Goal: Use online tool/utility: Use online tool/utility

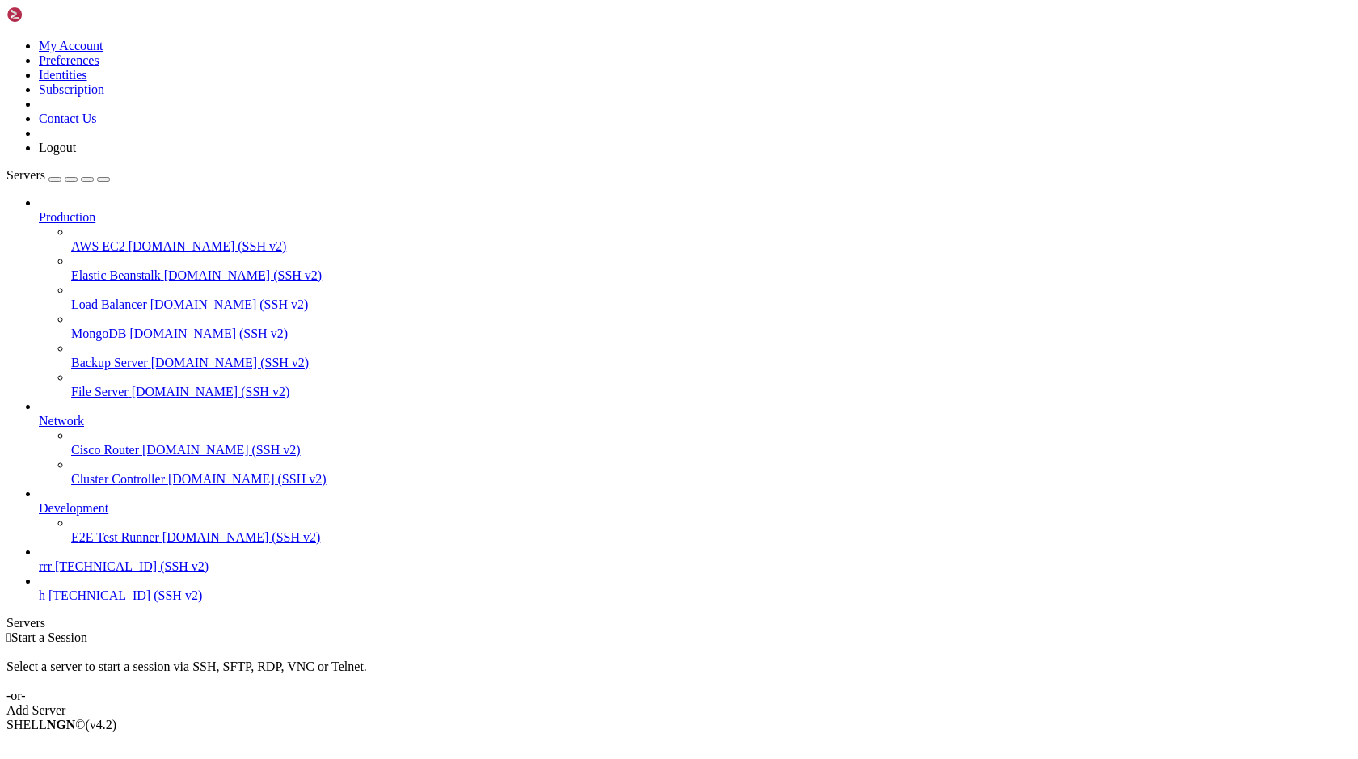
click at [69, 602] on span "[TECHNICAL_ID] (SSH v2)" at bounding box center [125, 595] width 154 height 14
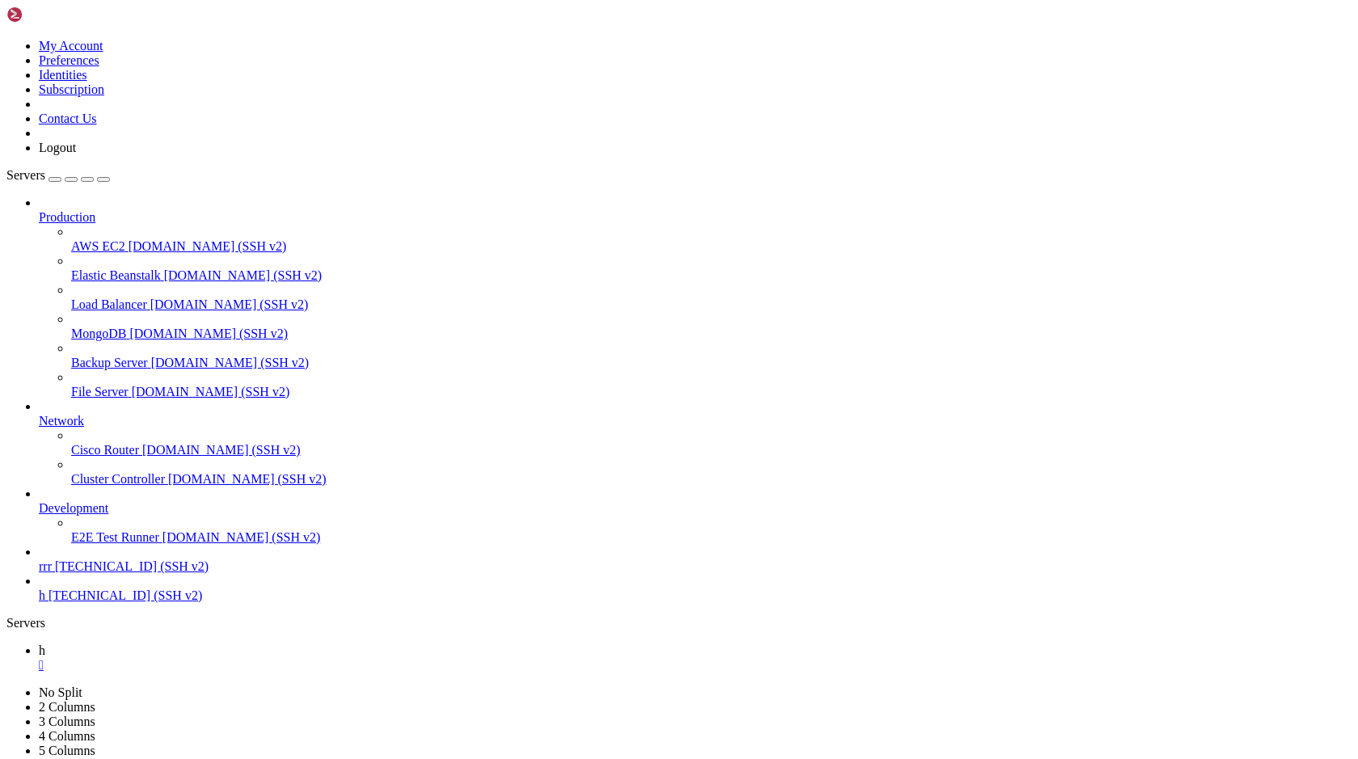
drag, startPoint x: 337, startPoint y: 1070, endPoint x: 399, endPoint y: 1075, distance: 62.4
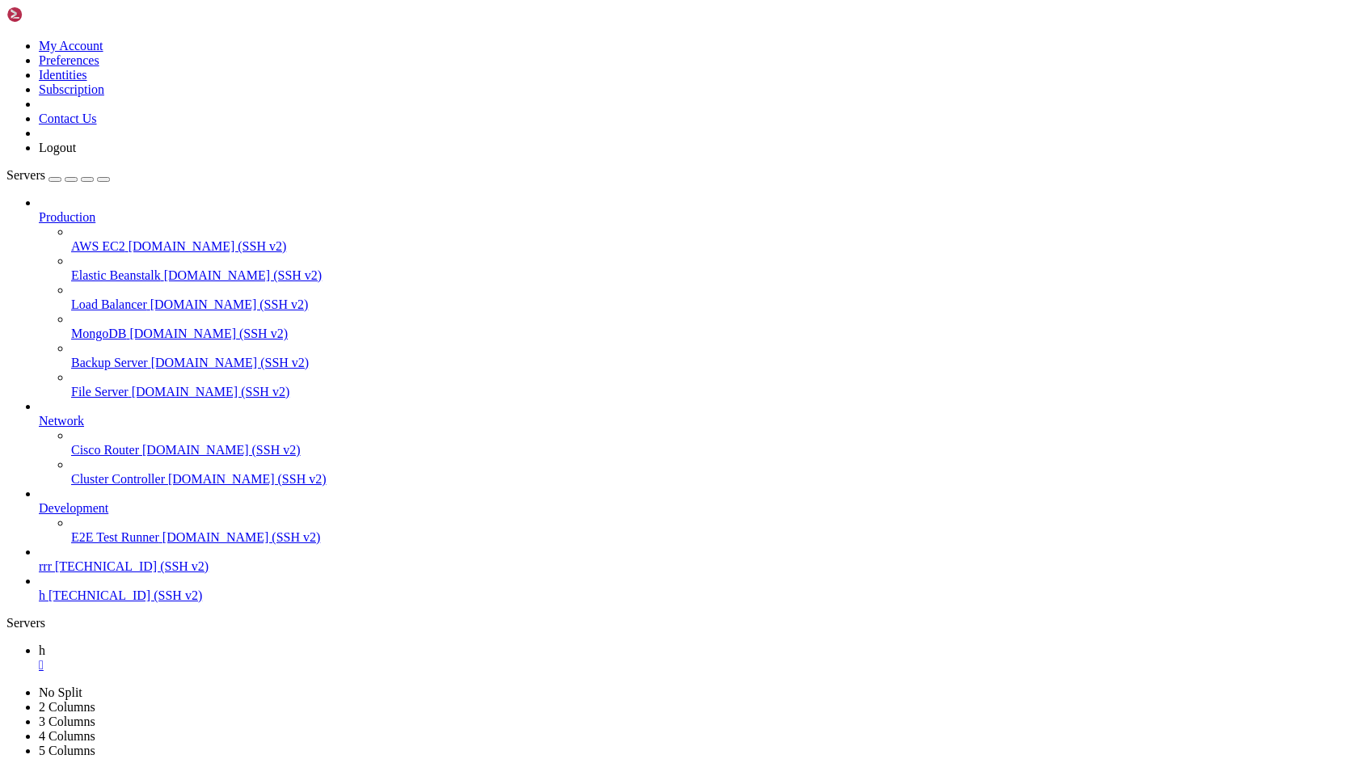
drag, startPoint x: 368, startPoint y: 1072, endPoint x: 665, endPoint y: 1191, distance: 319.5
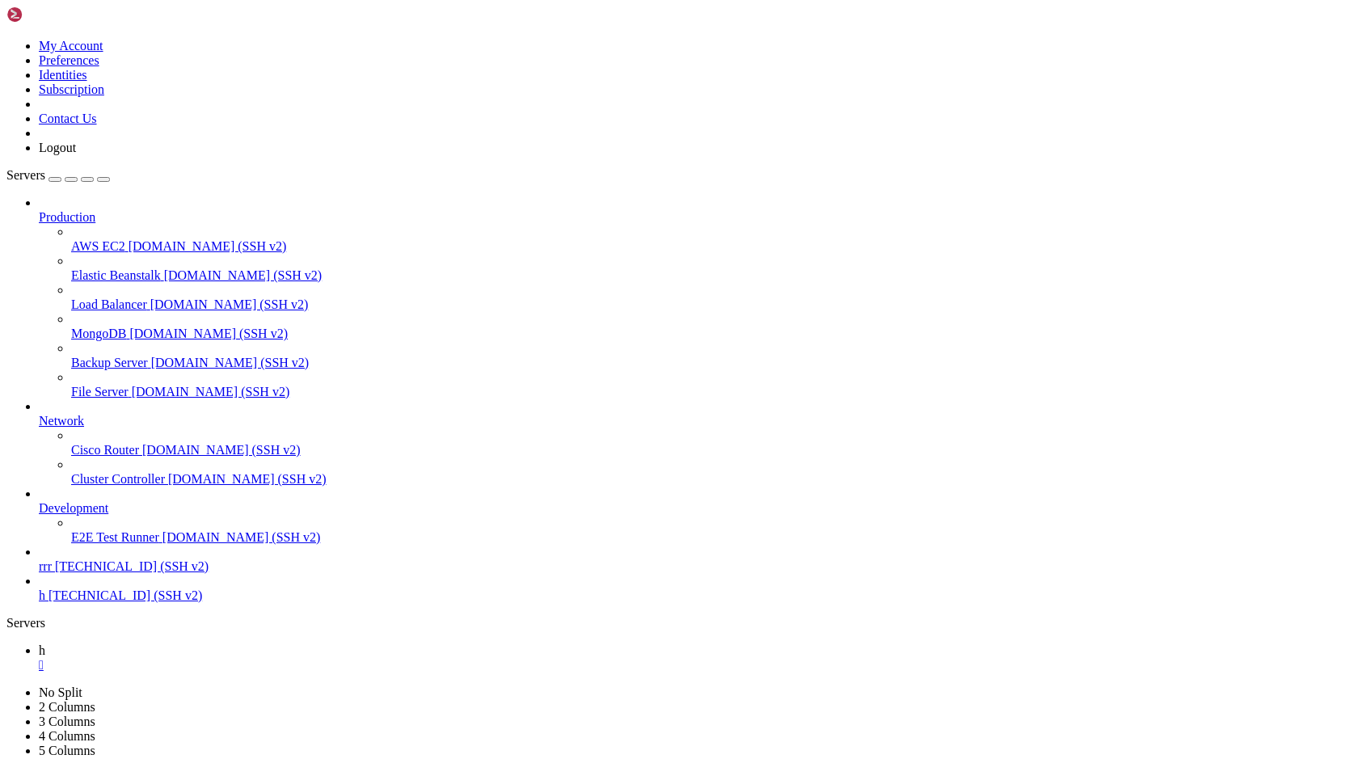
drag, startPoint x: 347, startPoint y: 1381, endPoint x: 321, endPoint y: 1262, distance: 121.6
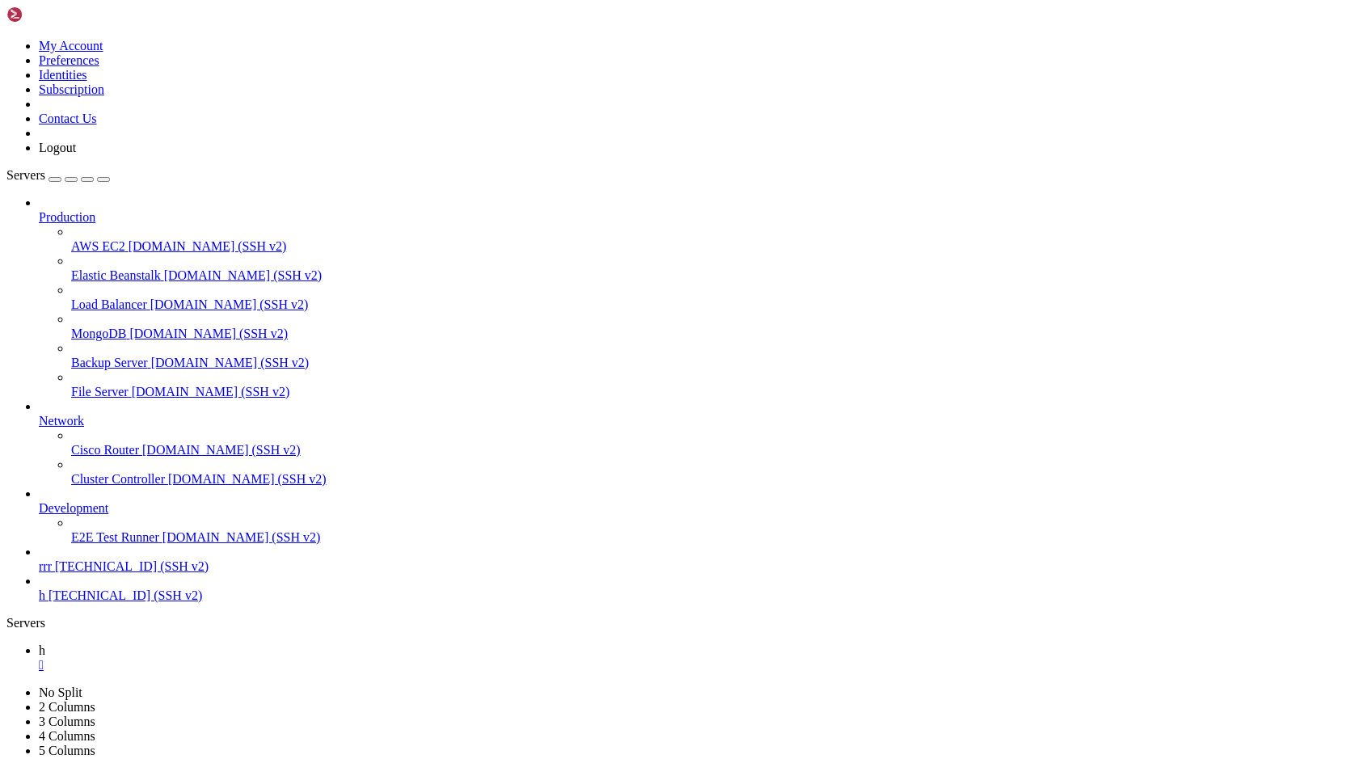
scroll to position [2981, 0]
drag, startPoint x: 304, startPoint y: 1559, endPoint x: 304, endPoint y: 1573, distance: 13.7
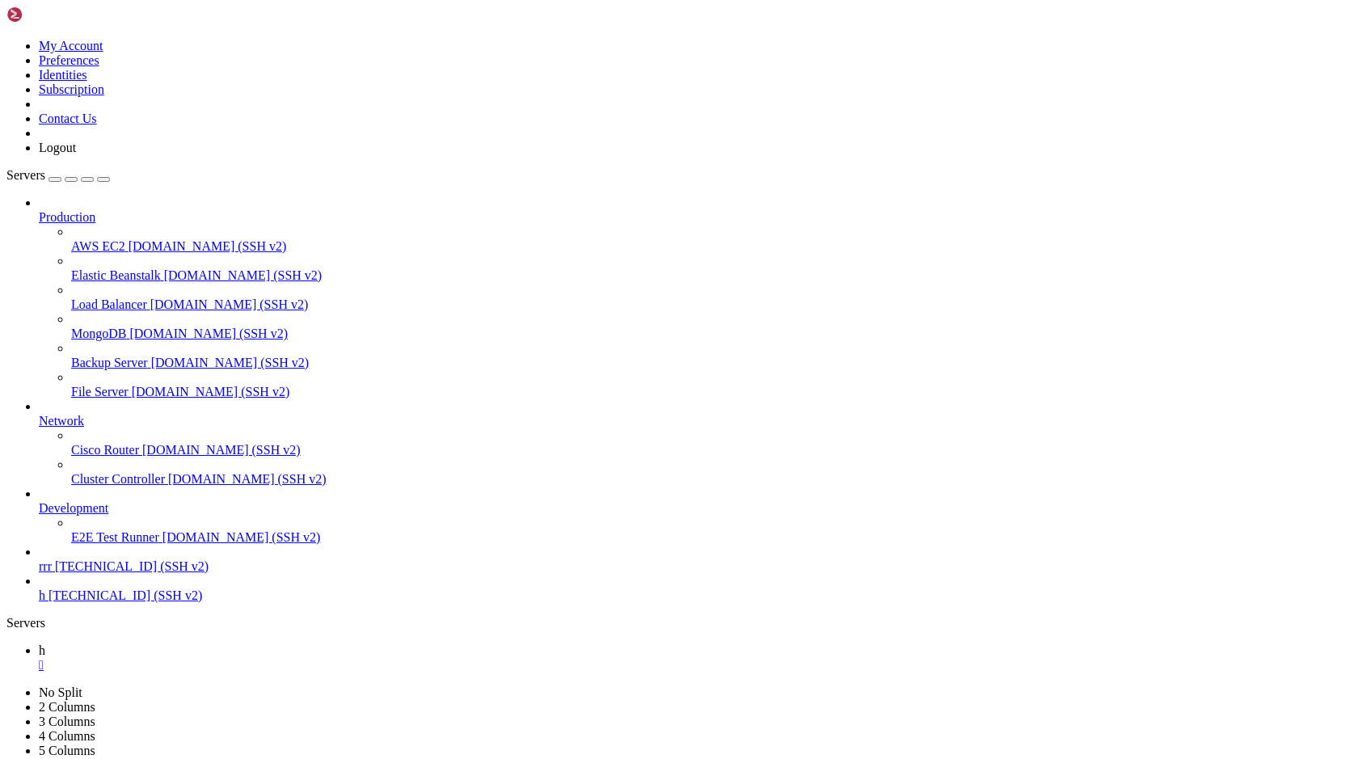
scroll to position [3009, 0]
drag, startPoint x: 343, startPoint y: 1295, endPoint x: 279, endPoint y: 1191, distance: 122.7
drag, startPoint x: 434, startPoint y: 1480, endPoint x: 349, endPoint y: 1350, distance: 155.3
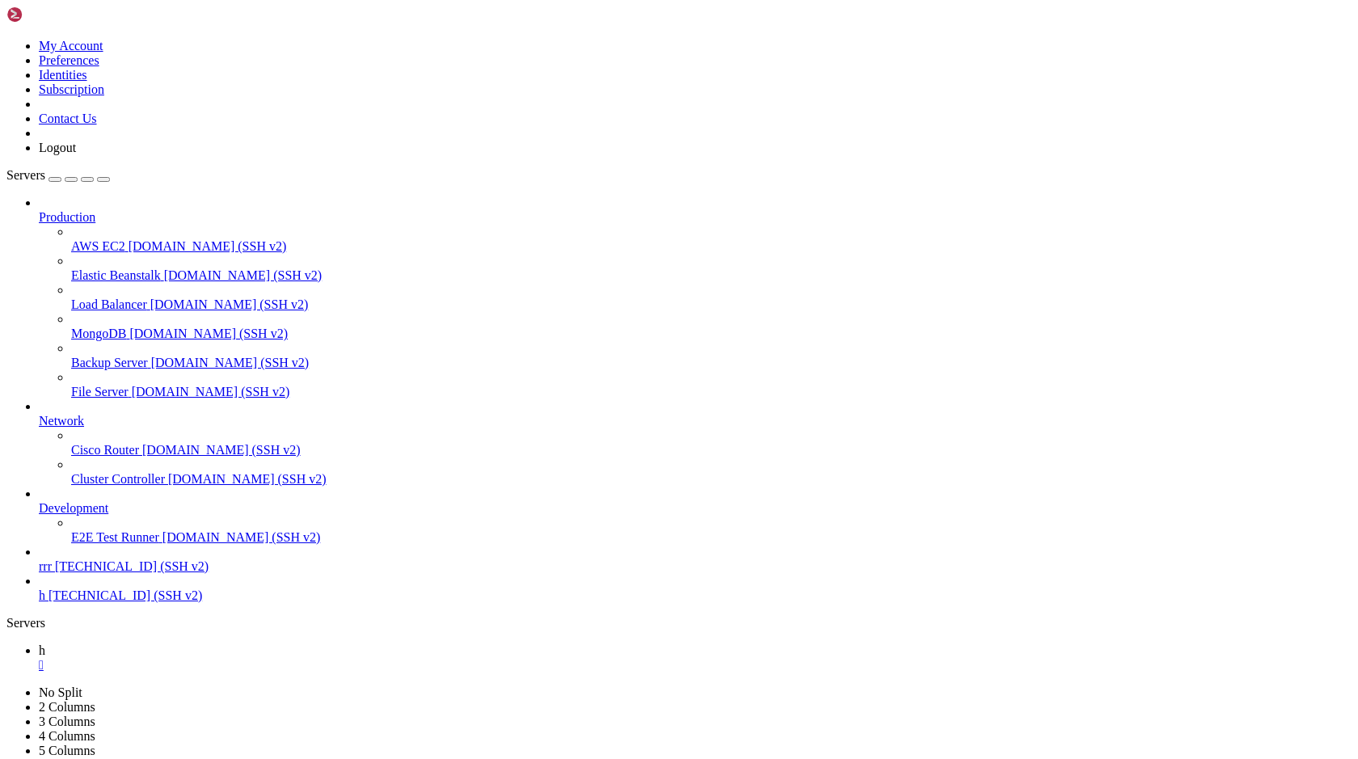
drag, startPoint x: 556, startPoint y: 1536, endPoint x: 996, endPoint y: 1533, distance: 440.4
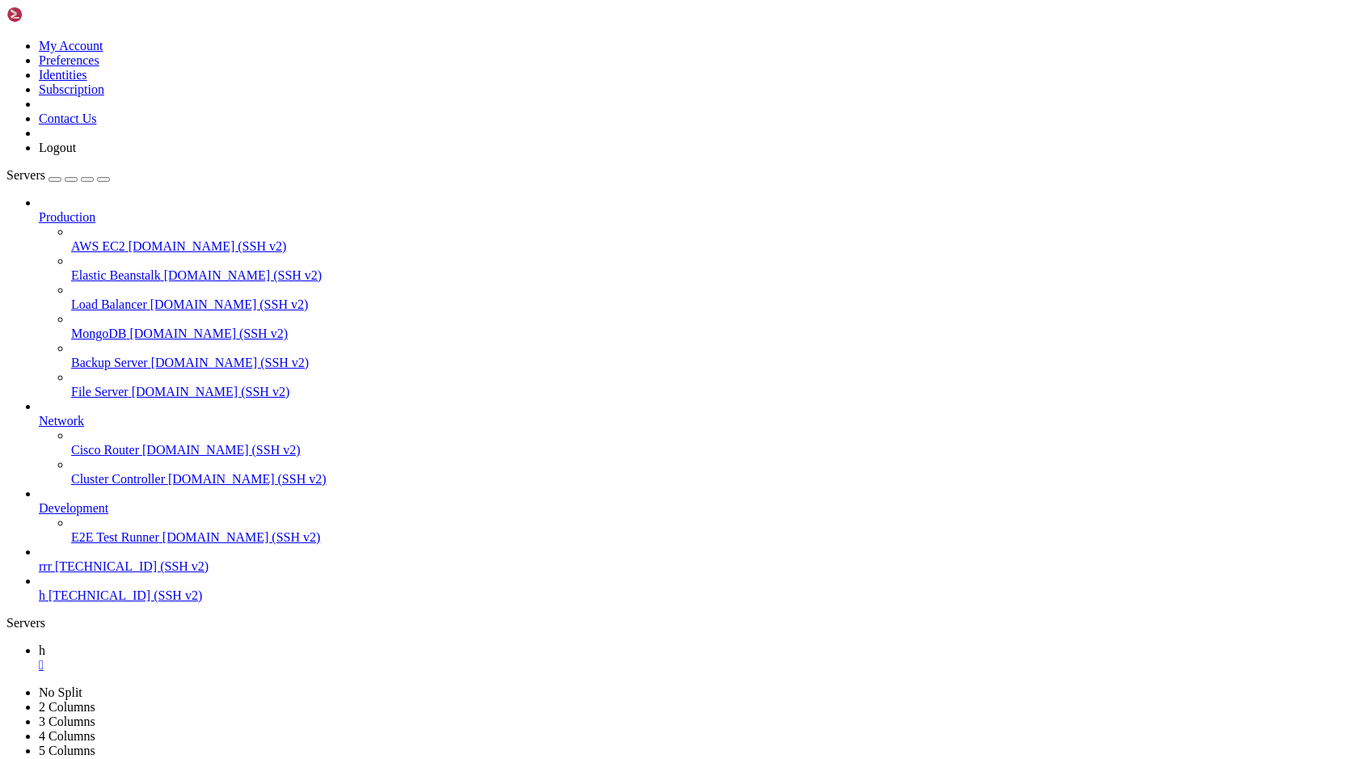
drag, startPoint x: 19, startPoint y: 1511, endPoint x: 383, endPoint y: 1519, distance: 364.5
drag, startPoint x: 279, startPoint y: 1502, endPoint x: 284, endPoint y: 1466, distance: 36.7
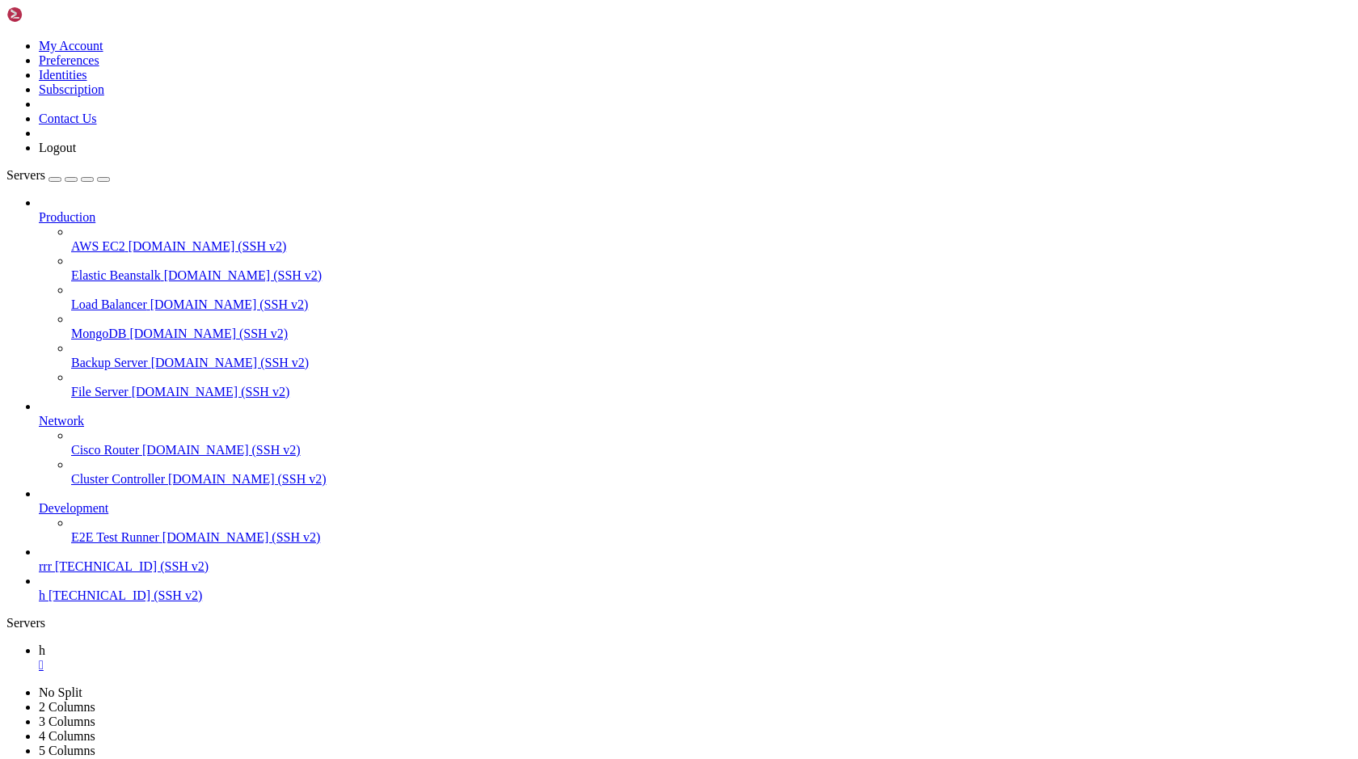
scroll to position [5358, 0]
drag, startPoint x: 440, startPoint y: 1491, endPoint x: 1013, endPoint y: 1491, distance: 573.8
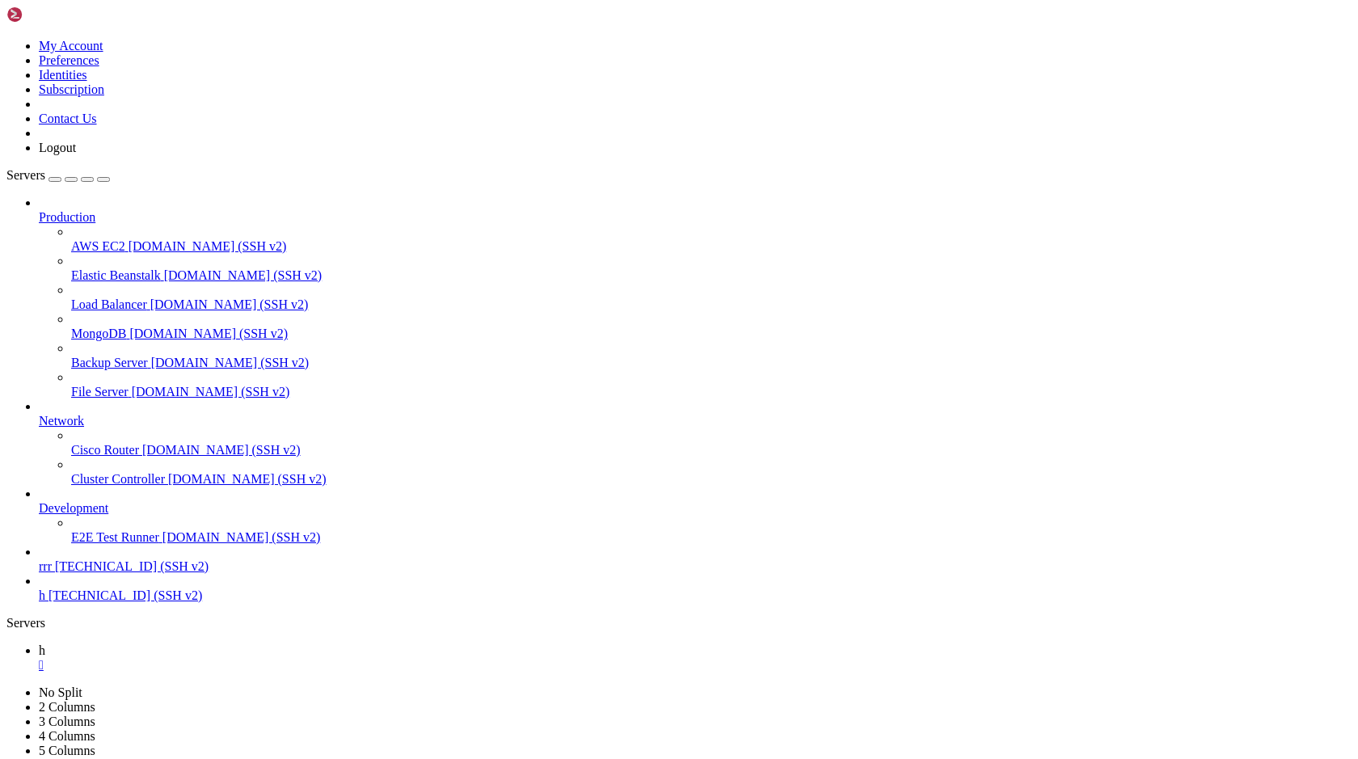
drag, startPoint x: 310, startPoint y: 1175, endPoint x: 672, endPoint y: 1293, distance: 380.0
drag, startPoint x: 284, startPoint y: 1466, endPoint x: 553, endPoint y: 1542, distance: 278.8
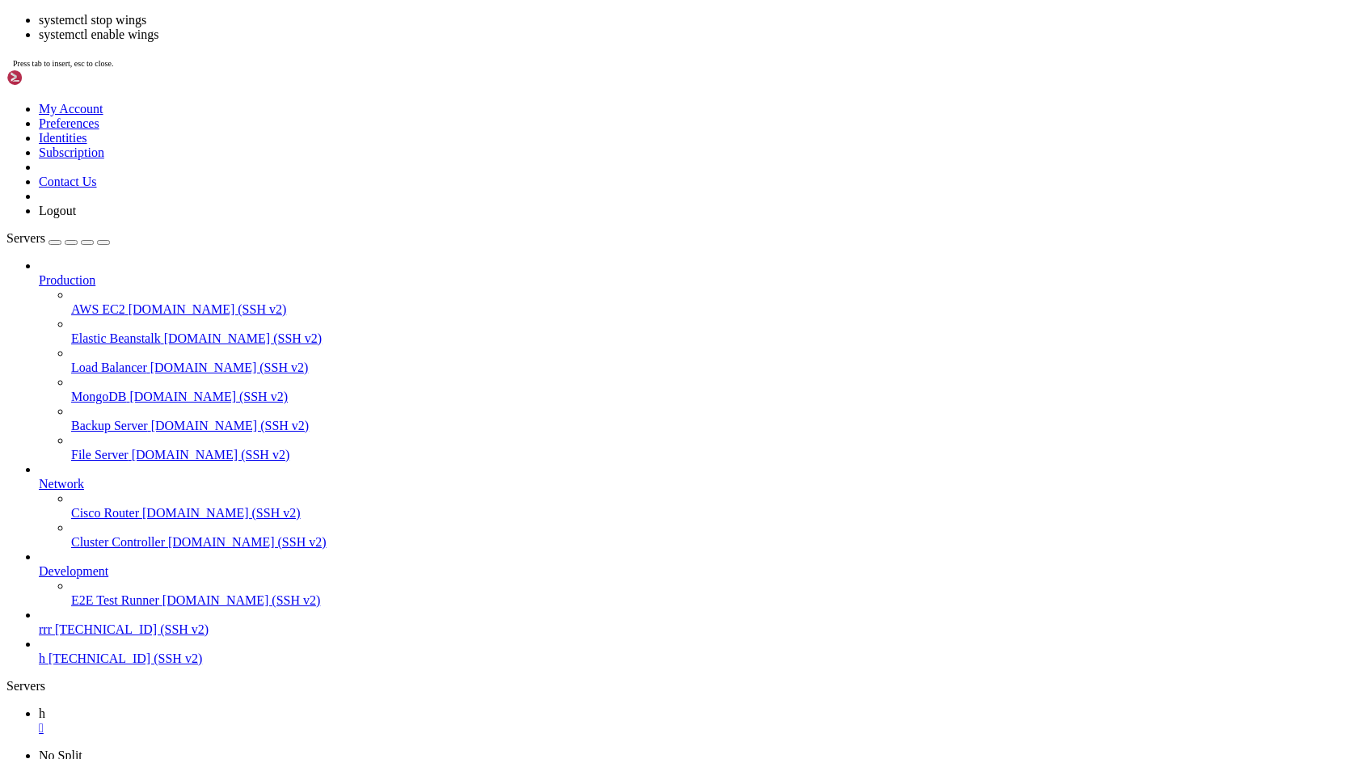
drag, startPoint x: 699, startPoint y: 686, endPoint x: 609, endPoint y: 453, distance: 249.7
